Goal: Check status

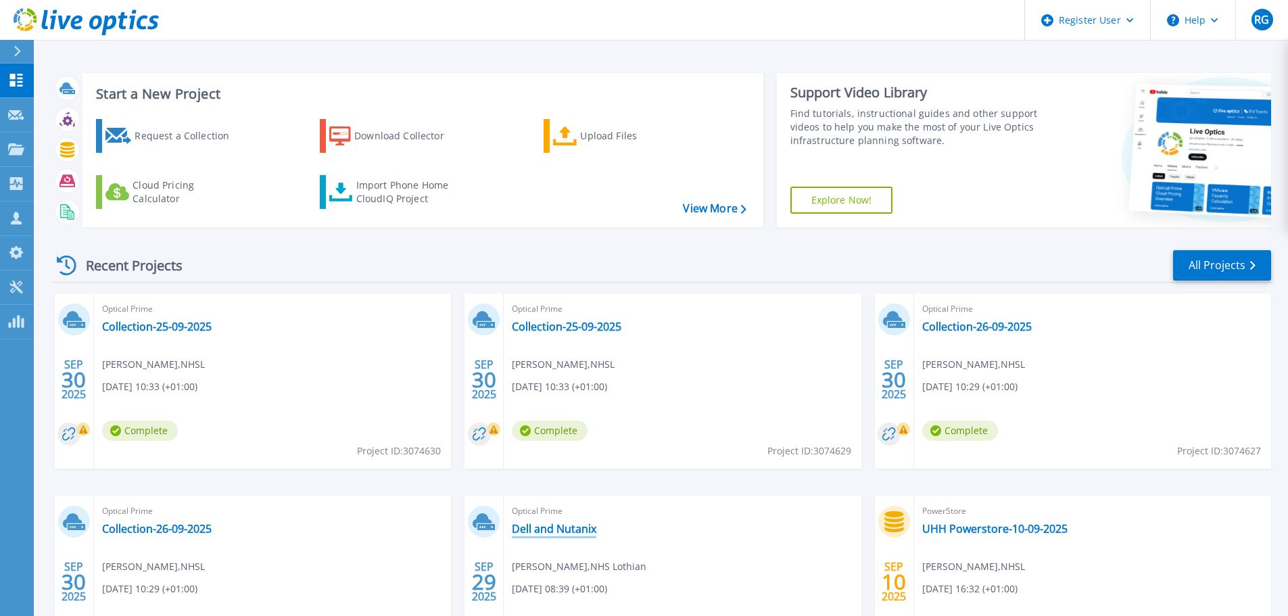
click at [544, 529] on link "Dell and Nutanix" at bounding box center [554, 529] width 85 height 14
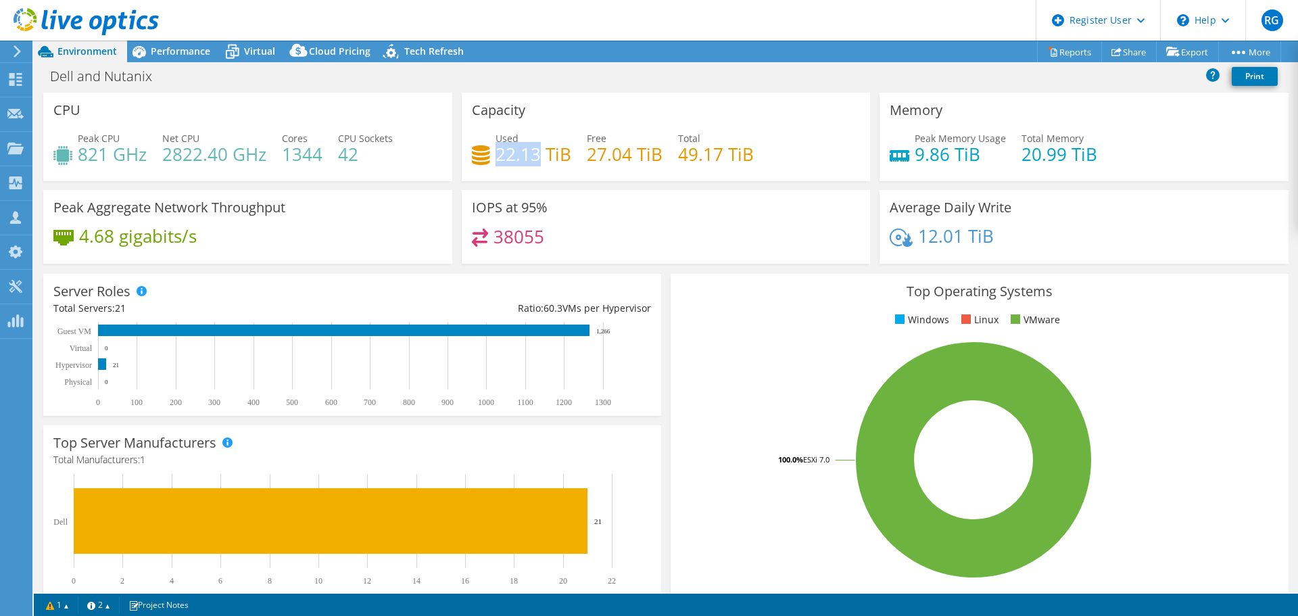
drag, startPoint x: 534, startPoint y: 153, endPoint x: 496, endPoint y: 158, distance: 38.7
click at [496, 158] on h4 "22.13 TiB" at bounding box center [534, 154] width 76 height 15
drag, startPoint x: 682, startPoint y: 155, endPoint x: 706, endPoint y: 155, distance: 24.3
click at [706, 155] on h4 "49.17 TiB" at bounding box center [716, 154] width 76 height 15
